Goal: Information Seeking & Learning: Learn about a topic

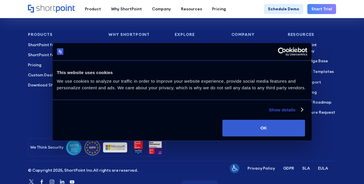
scroll to position [2081, 0]
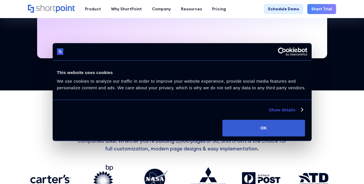
scroll to position [305, 0]
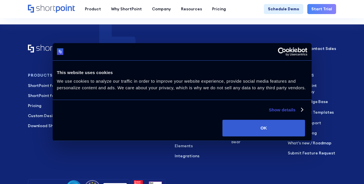
scroll to position [2627, 0]
